Goal: Transaction & Acquisition: Subscribe to service/newsletter

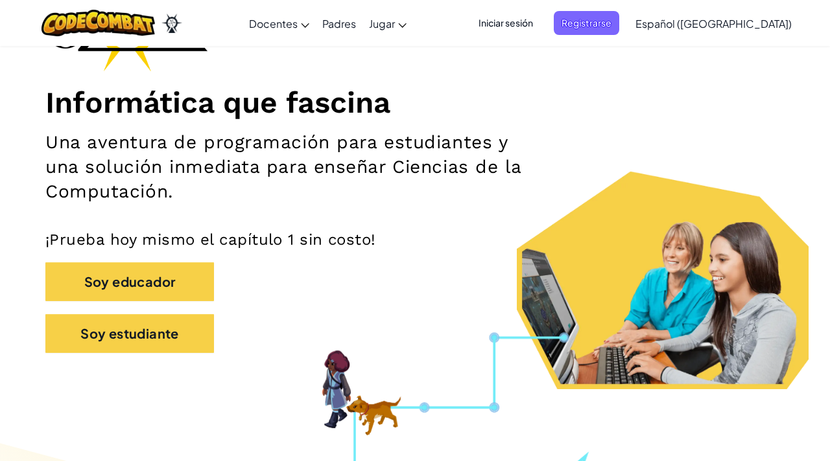
scroll to position [135, 0]
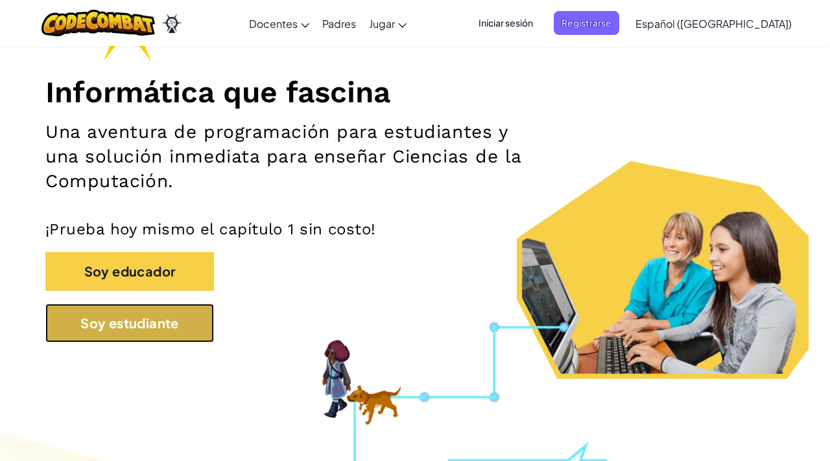
click at [178, 325] on button "Soy estudiante" at bounding box center [129, 323] width 169 height 39
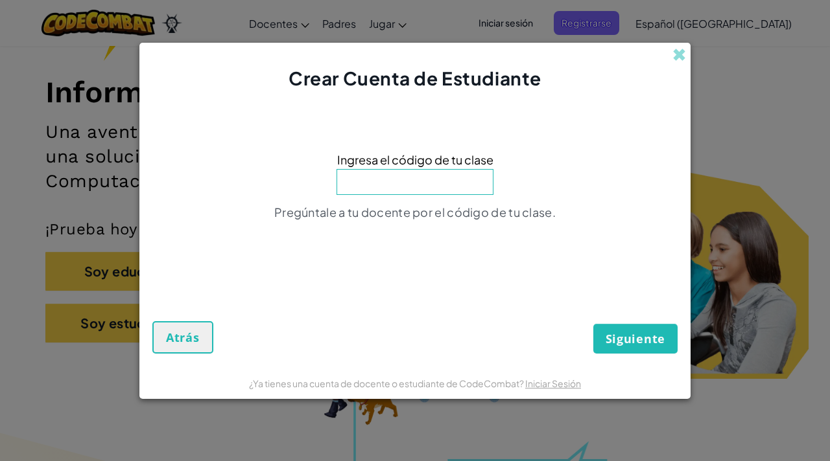
click at [439, 174] on input at bounding box center [414, 182] width 157 height 26
click at [675, 50] on span at bounding box center [679, 55] width 14 height 14
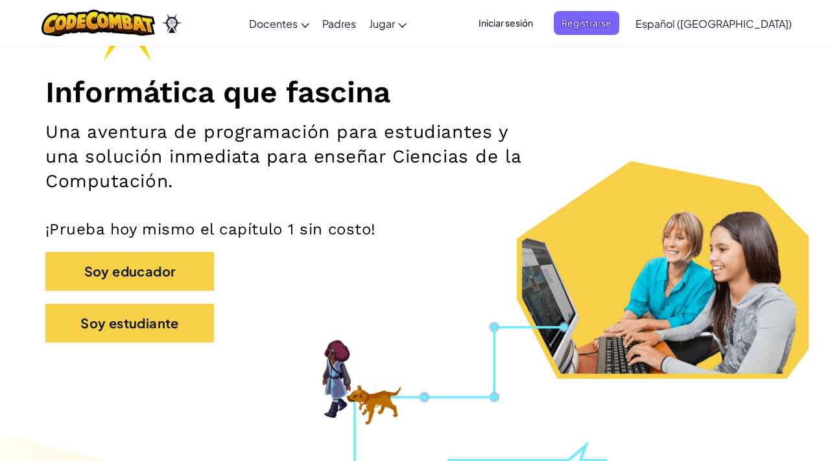
click at [541, 24] on span "Iniciar sesión" at bounding box center [506, 23] width 70 height 24
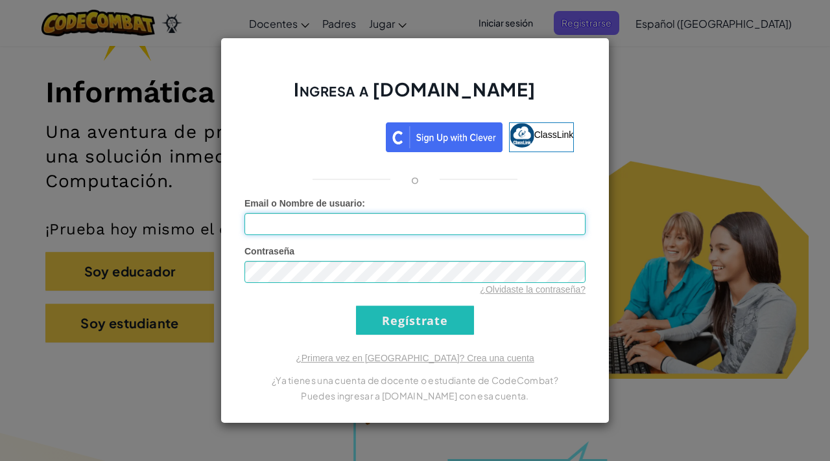
click at [322, 226] on input "Email o Nombre de usuario :" at bounding box center [414, 224] width 341 height 22
type input "[EMAIL_ADDRESS][DOMAIN_NAME]"
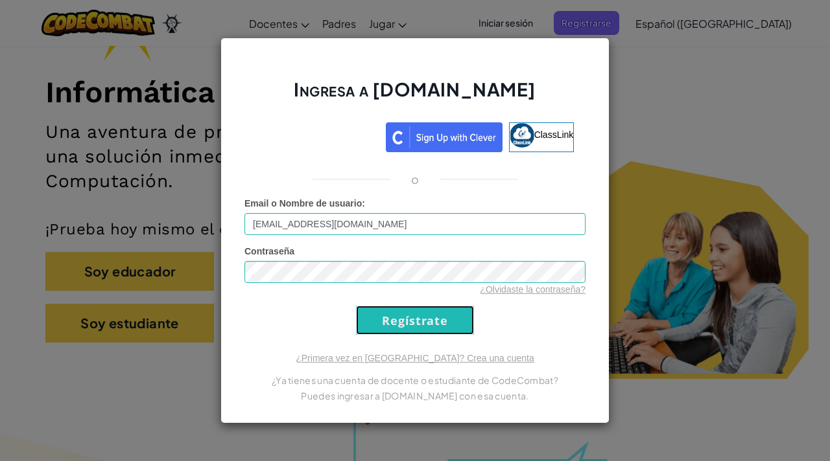
click at [375, 320] on input "Regístrate" at bounding box center [415, 320] width 118 height 29
